Goal: Task Accomplishment & Management: Complete application form

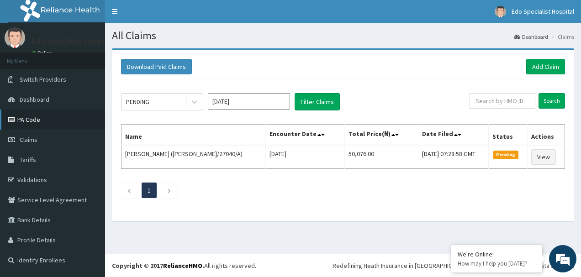
click at [22, 117] on link "PA Code" at bounding box center [52, 120] width 105 height 20
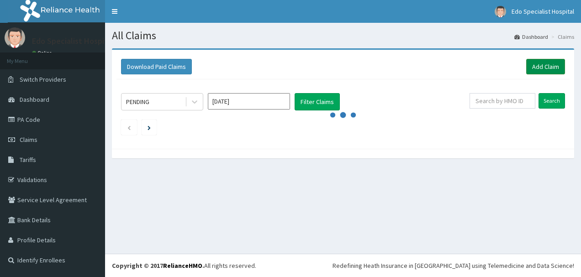
click at [550, 64] on link "Add Claim" at bounding box center [545, 67] width 39 height 16
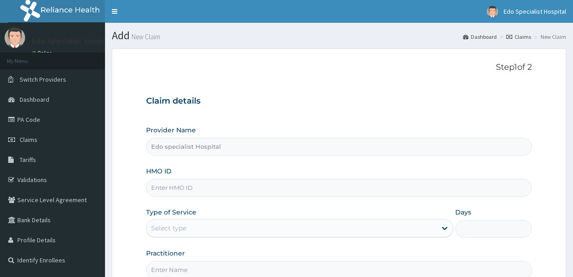
click at [212, 186] on input "HMO ID" at bounding box center [338, 188] width 385 height 18
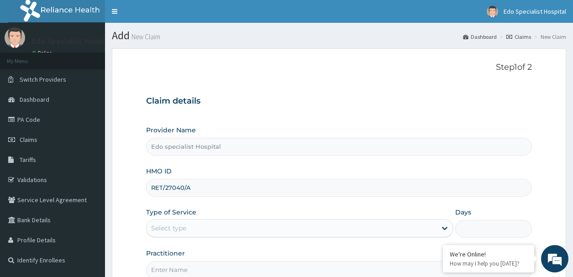
type input "RET/27040/A"
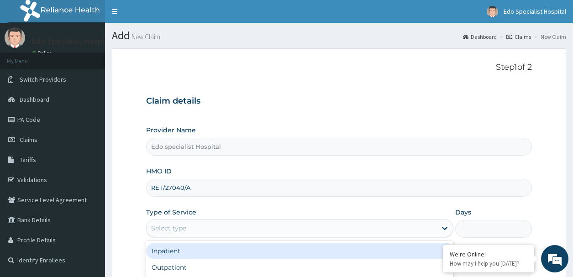
click at [216, 226] on div "Select type" at bounding box center [292, 228] width 290 height 15
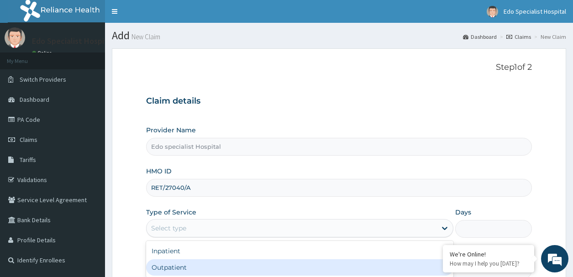
click at [207, 270] on div "Outpatient" at bounding box center [299, 267] width 307 height 16
type input "1"
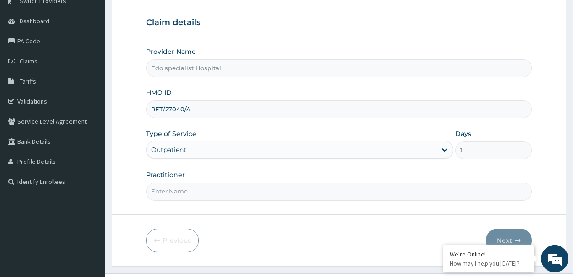
scroll to position [93, 0]
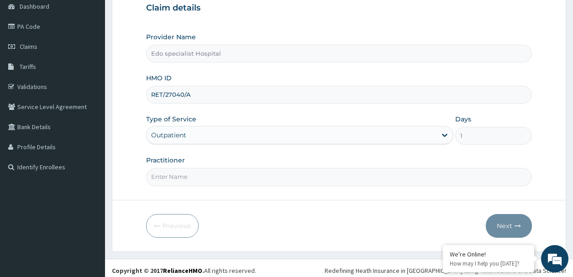
click at [181, 172] on input "Practitioner" at bounding box center [338, 177] width 385 height 18
type input "DR LILIAN"
click at [501, 223] on button "Next" at bounding box center [509, 226] width 46 height 24
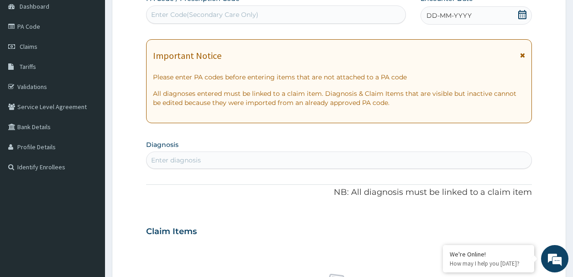
drag, startPoint x: 171, startPoint y: 6, endPoint x: 174, endPoint y: 10, distance: 4.9
click at [174, 10] on div "Enter Code(Secondary Care Only)" at bounding box center [275, 14] width 259 height 18
paste input "PA/88DD8F"
type input "PA/88DD8F"
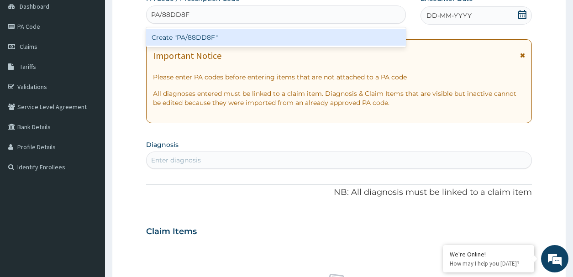
click at [251, 37] on div "Create "PA/88DD8F"" at bounding box center [275, 37] width 259 height 16
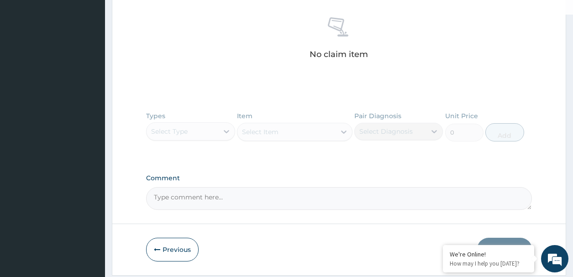
scroll to position [379, 0]
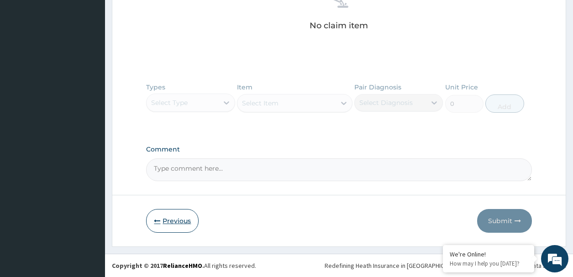
click at [167, 221] on button "Previous" at bounding box center [172, 221] width 53 height 24
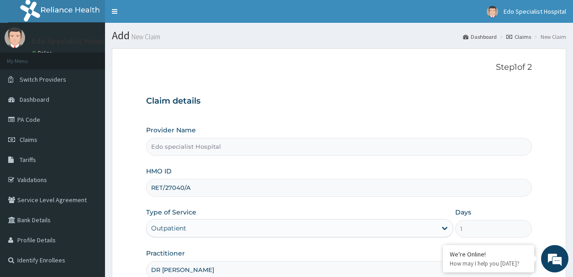
scroll to position [98, 0]
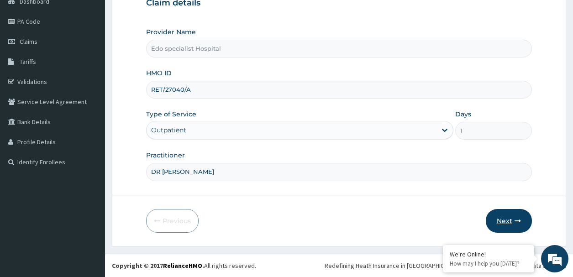
click at [505, 218] on button "Next" at bounding box center [509, 221] width 46 height 24
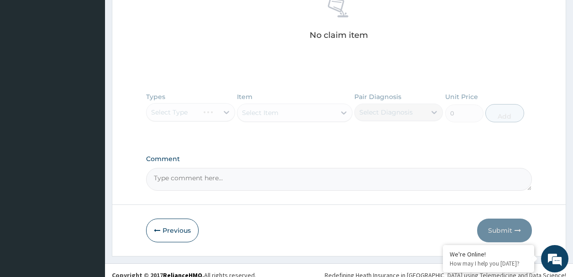
scroll to position [378, 0]
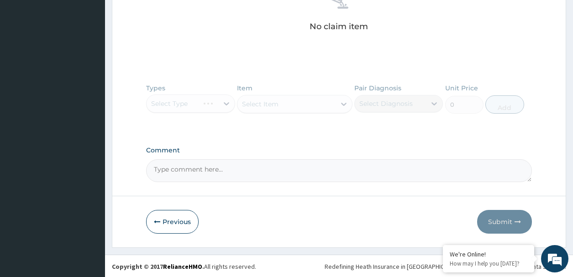
click at [339, 169] on textarea "Comment" at bounding box center [338, 170] width 385 height 23
click at [323, 95] on div "Types Select Type Item Select Item Pair Diagnosis Select Diagnosis Unit Price 0…" at bounding box center [338, 105] width 385 height 53
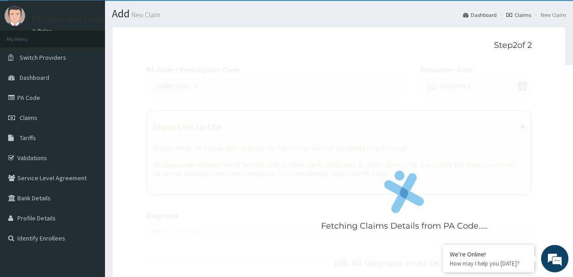
scroll to position [0, 0]
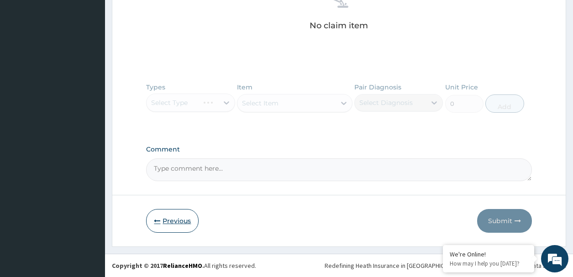
click at [185, 216] on button "Previous" at bounding box center [172, 221] width 53 height 24
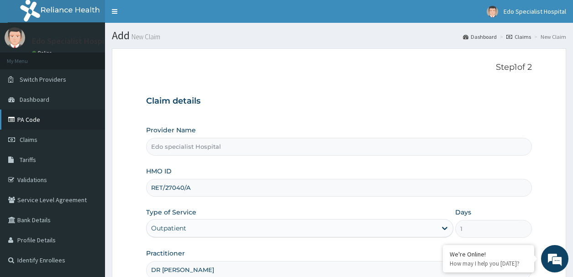
click at [61, 116] on link "PA Code" at bounding box center [52, 120] width 105 height 20
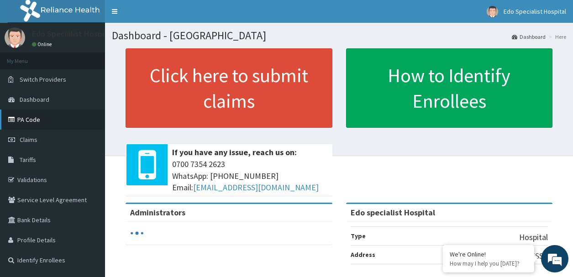
click at [39, 125] on link "PA Code" at bounding box center [52, 120] width 105 height 20
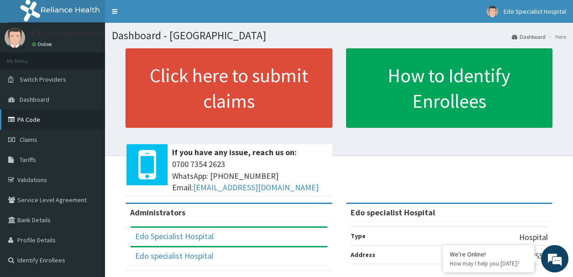
click at [58, 120] on link "PA Code" at bounding box center [52, 120] width 105 height 20
click at [53, 115] on link "PA Code" at bounding box center [52, 120] width 105 height 20
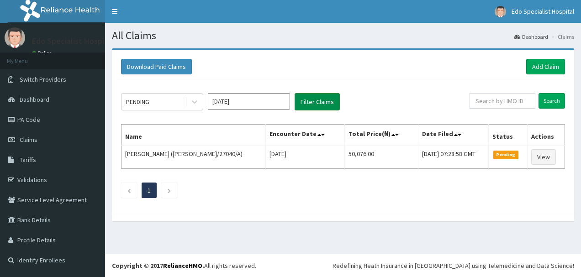
click at [313, 104] on button "Filter Claims" at bounding box center [317, 101] width 45 height 17
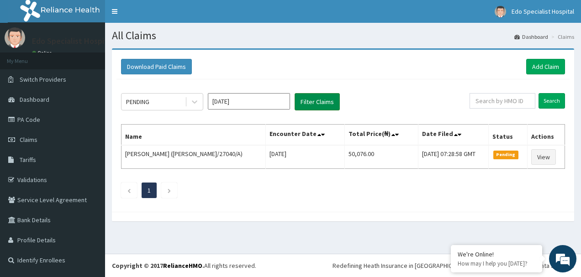
click at [314, 101] on button "Filter Claims" at bounding box center [317, 101] width 45 height 17
click at [317, 135] on icon at bounding box center [319, 135] width 4 height 6
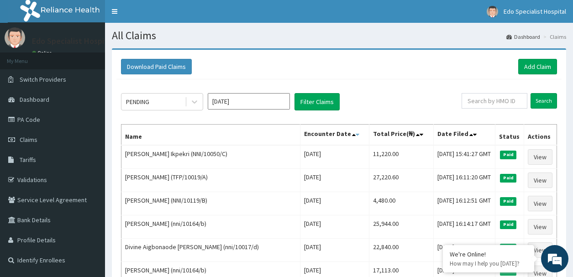
click at [356, 135] on icon at bounding box center [358, 135] width 4 height 6
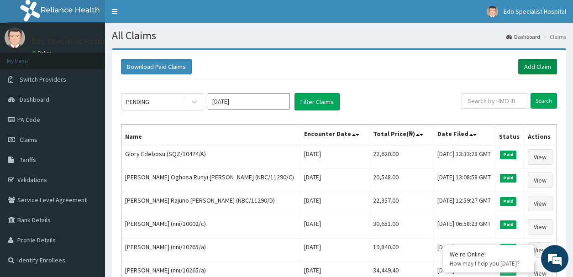
click at [529, 61] on link "Add Claim" at bounding box center [537, 67] width 39 height 16
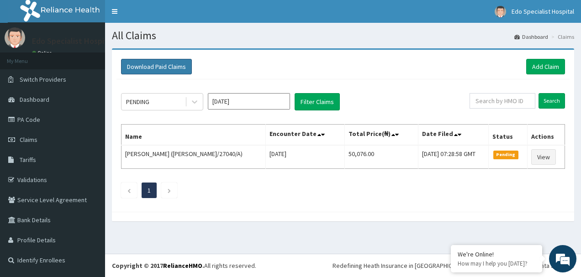
click at [143, 68] on button "Download Paid Claims" at bounding box center [156, 67] width 71 height 16
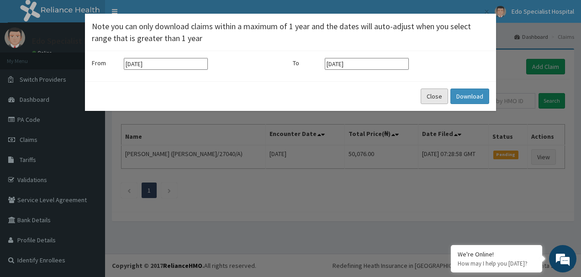
click at [435, 92] on button "Close" at bounding box center [434, 97] width 27 height 16
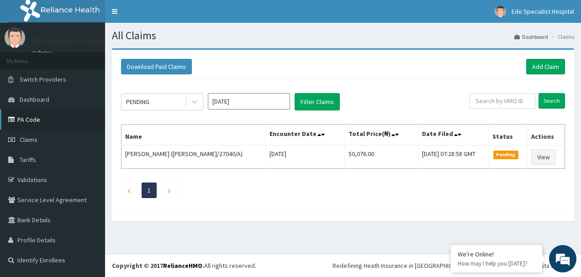
click at [45, 127] on link "PA Code" at bounding box center [52, 120] width 105 height 20
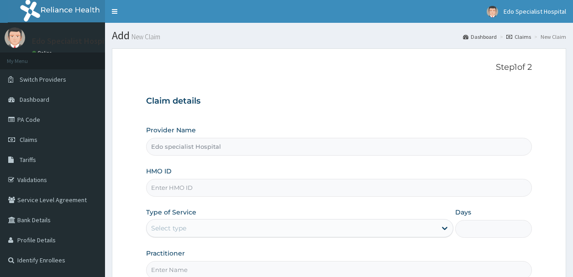
type input "Edo specialist Hospital"
click at [266, 189] on input "HMO ID" at bounding box center [338, 188] width 385 height 18
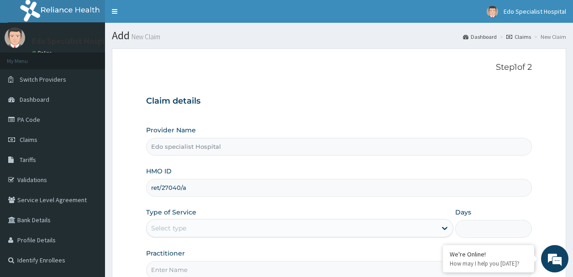
type input "ret/27040/a"
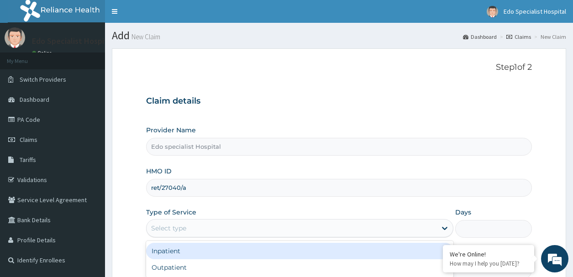
click at [287, 223] on div "Select type" at bounding box center [292, 228] width 290 height 15
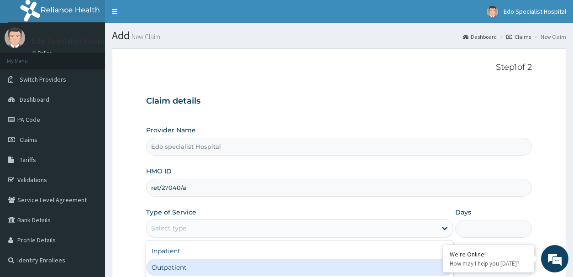
click at [280, 261] on div "Outpatient" at bounding box center [299, 267] width 307 height 16
type input "1"
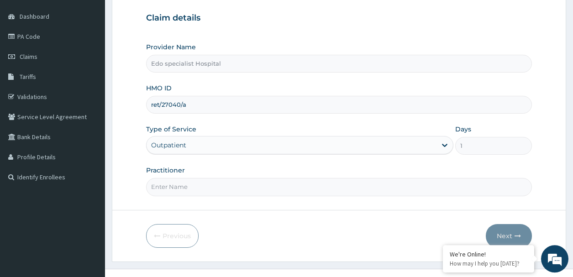
scroll to position [93, 0]
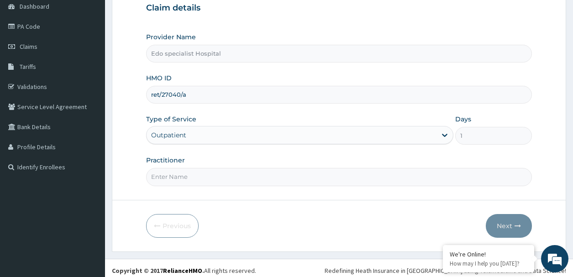
click at [220, 177] on input "Practitioner" at bounding box center [338, 177] width 385 height 18
type input "dr [PERSON_NAME]"
click at [503, 223] on button "Next" at bounding box center [509, 226] width 46 height 24
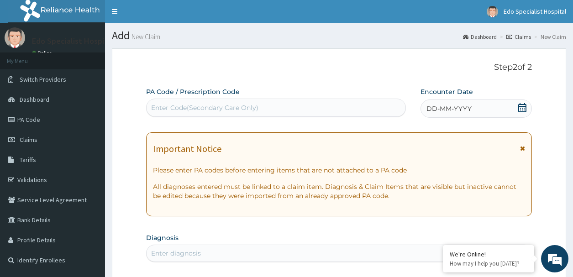
click at [242, 107] on div "Enter Code(Secondary Care Only)" at bounding box center [204, 107] width 107 height 9
type input "V"
paste input "PA/88DD8F"
type input "PA/88DD8F"
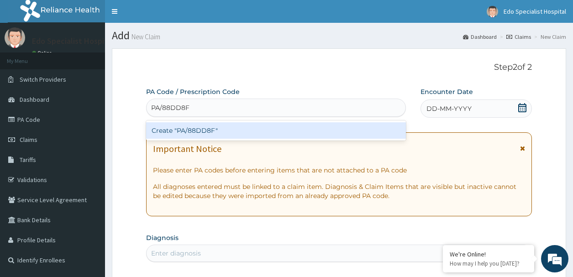
click at [244, 127] on div "Create "PA/88DD8F"" at bounding box center [275, 130] width 259 height 16
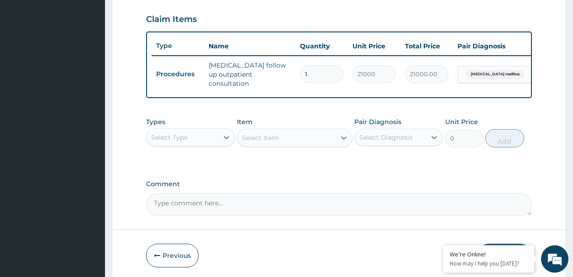
scroll to position [326, 0]
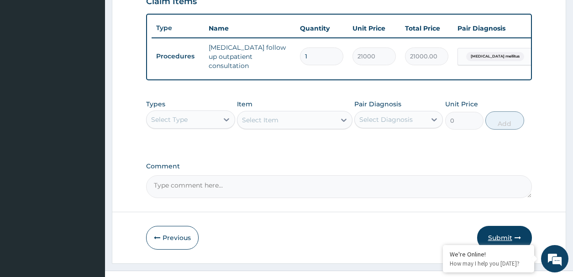
click at [497, 230] on button "Submit" at bounding box center [504, 238] width 55 height 24
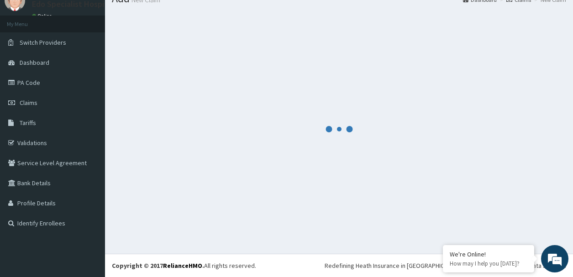
scroll to position [37, 0]
